Goal: Task Accomplishment & Management: Manage account settings

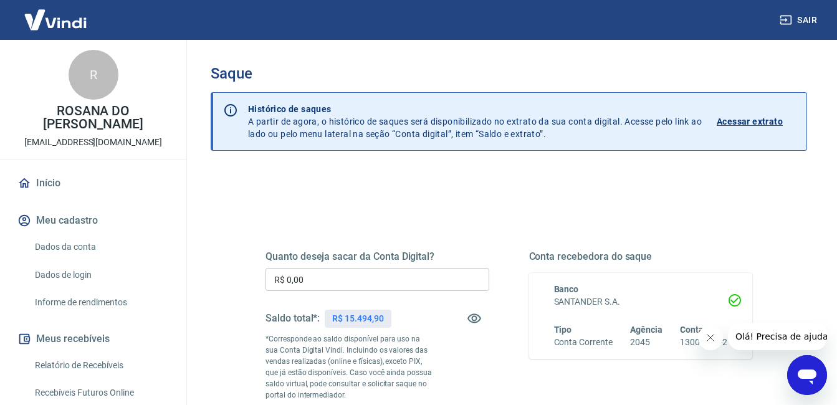
click at [377, 282] on input "R$ 0,00" at bounding box center [378, 279] width 224 height 23
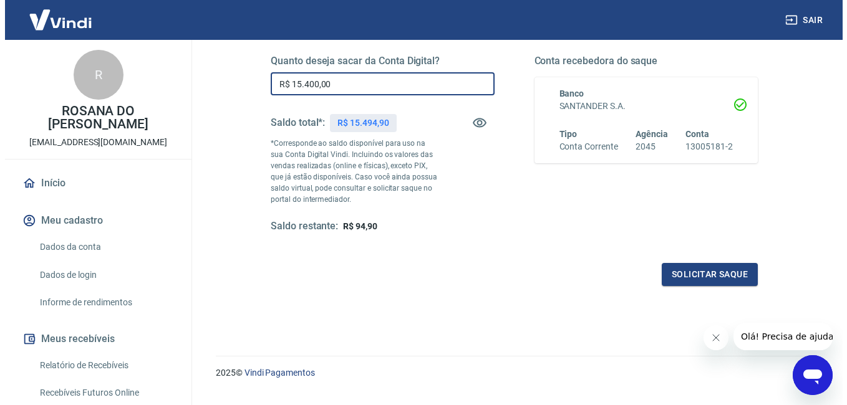
scroll to position [223, 0]
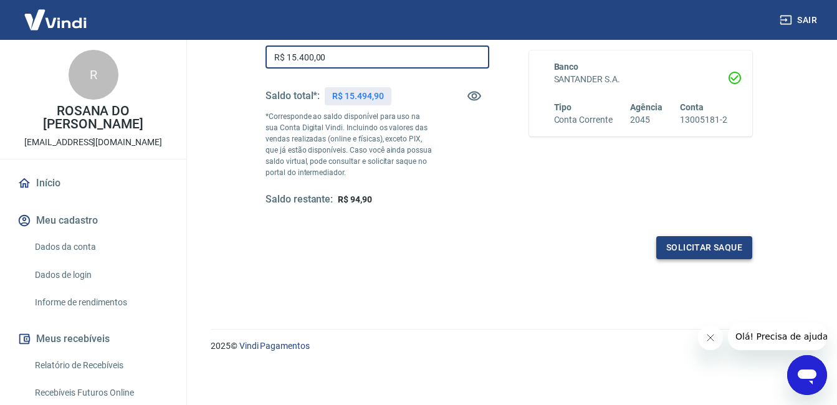
type input "R$ 15.400,00"
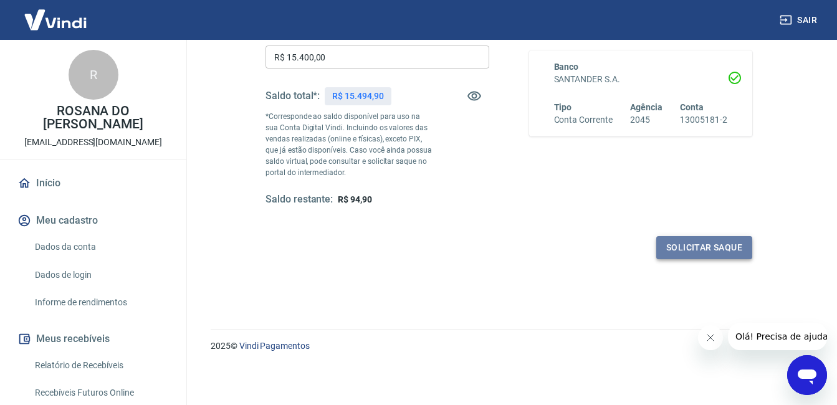
click at [696, 246] on button "Solicitar saque" at bounding box center [704, 247] width 96 height 23
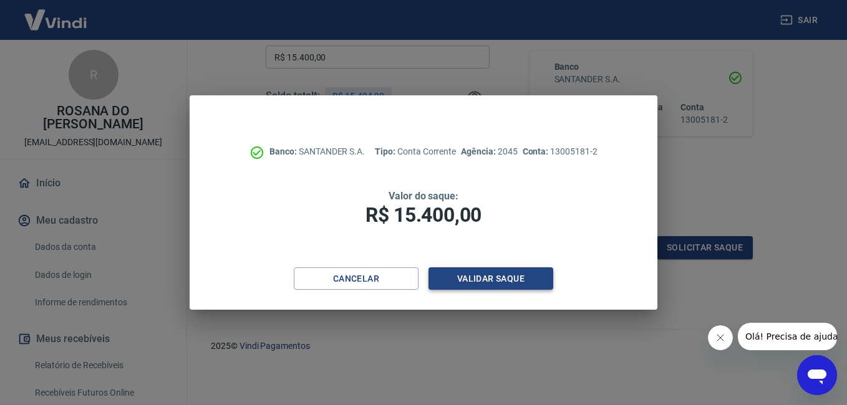
click at [484, 276] on button "Validar saque" at bounding box center [490, 278] width 125 height 23
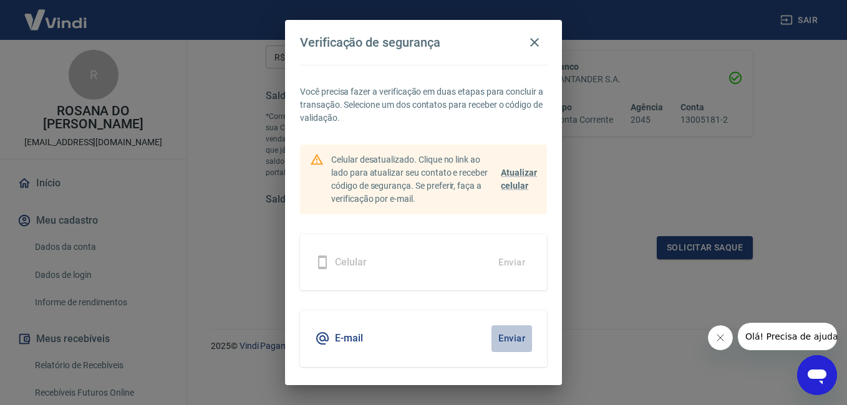
click at [504, 339] on button "Enviar" at bounding box center [511, 338] width 41 height 26
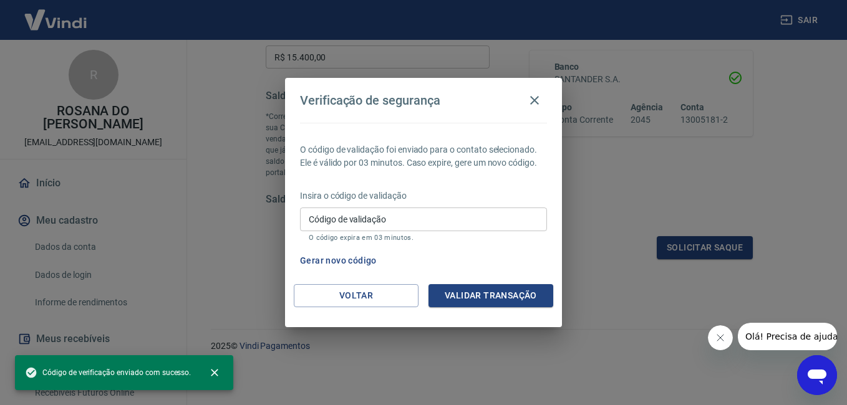
click at [403, 218] on input "Código de validação" at bounding box center [423, 219] width 247 height 23
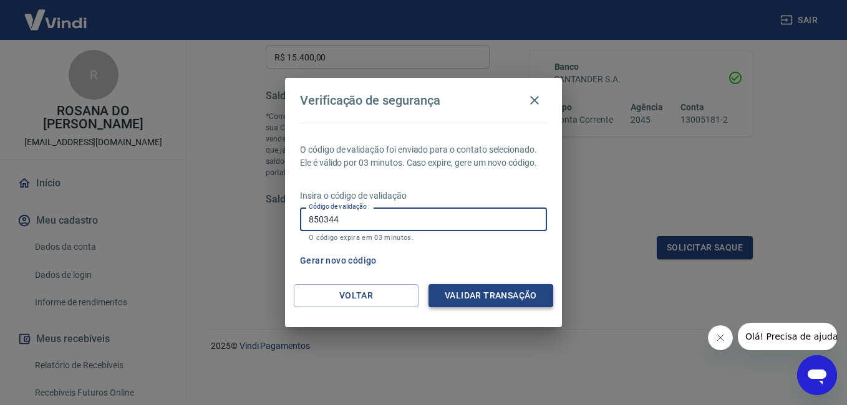
type input "850344"
click at [499, 294] on button "Validar transação" at bounding box center [490, 295] width 125 height 23
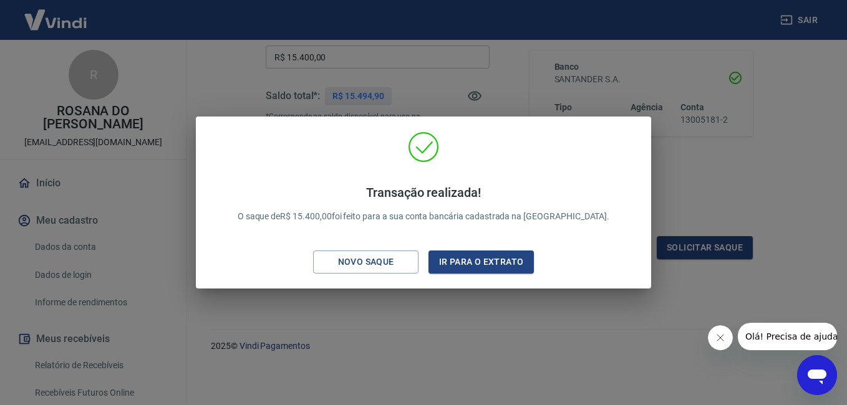
click at [510, 330] on div "Transação realizada! O saque de R$ 15.400,00 foi feito para a sua conta bancári…" at bounding box center [423, 202] width 847 height 405
